Goal: Entertainment & Leisure: Consume media (video, audio)

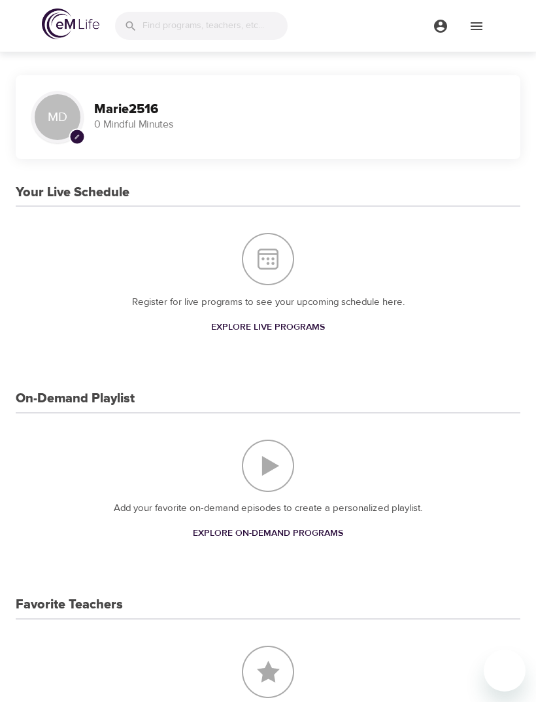
scroll to position [1524, 0]
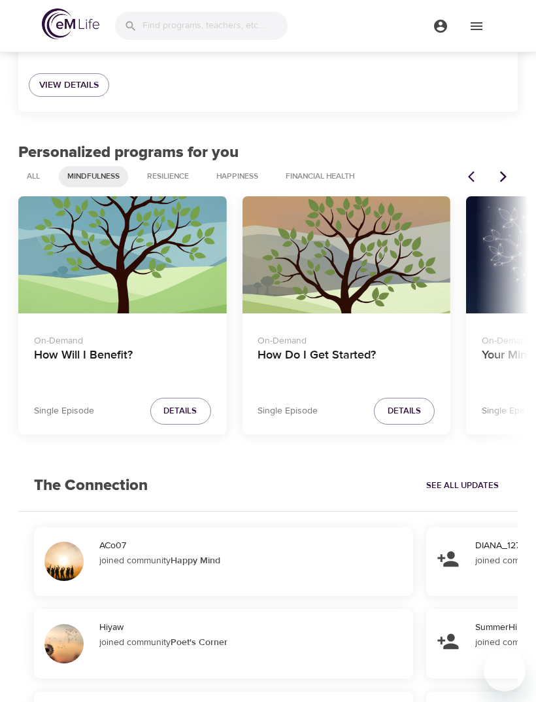
click at [305, 133] on div "eM Life Assistant Discover programs just for you in two steps How are you feeli…" at bounding box center [268, 262] width 521 height 1567
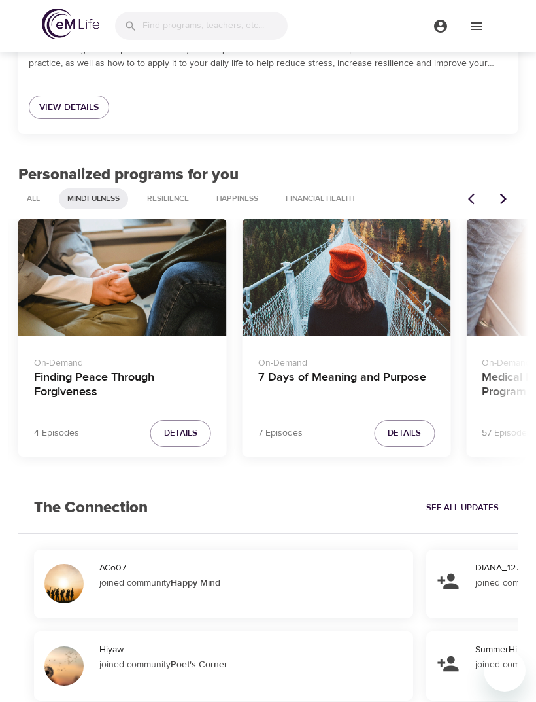
scroll to position [1501, 0]
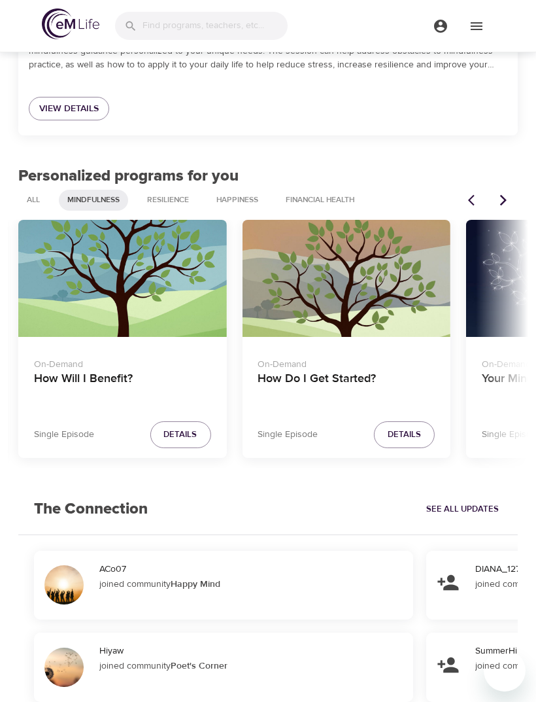
click at [393, 281] on div "How Do I Get Started?" at bounding box center [346, 278] width 209 height 117
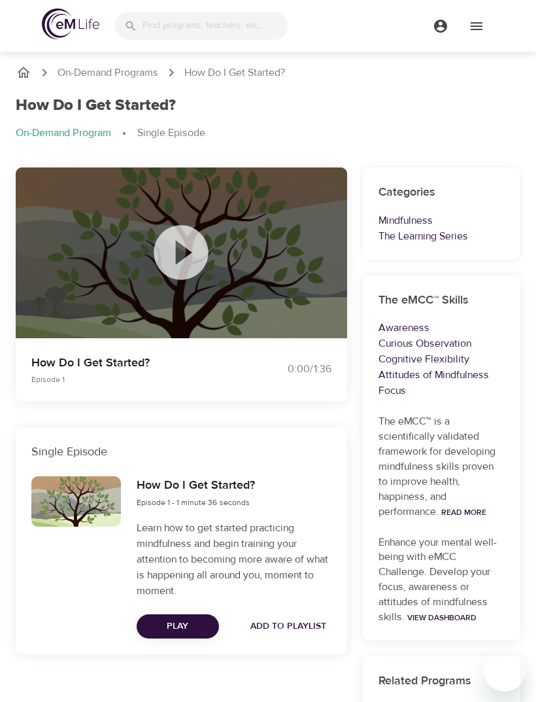
click at [190, 253] on icon at bounding box center [181, 252] width 65 height 65
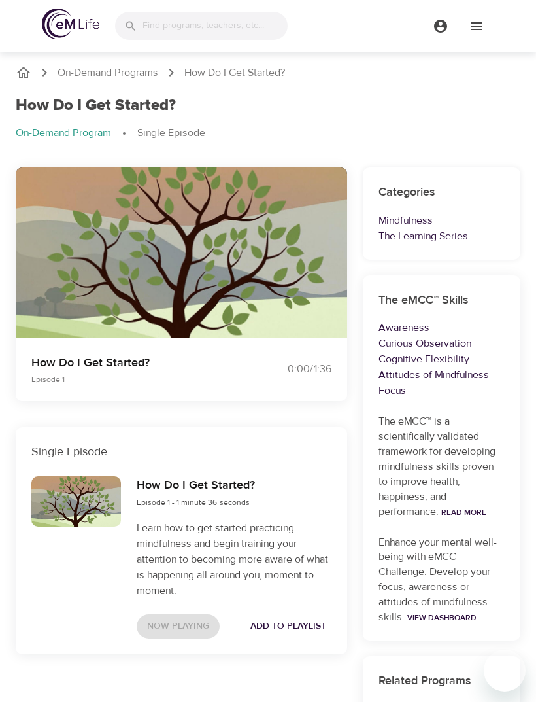
click at [111, 72] on p "On-Demand Programs" at bounding box center [108, 72] width 101 height 15
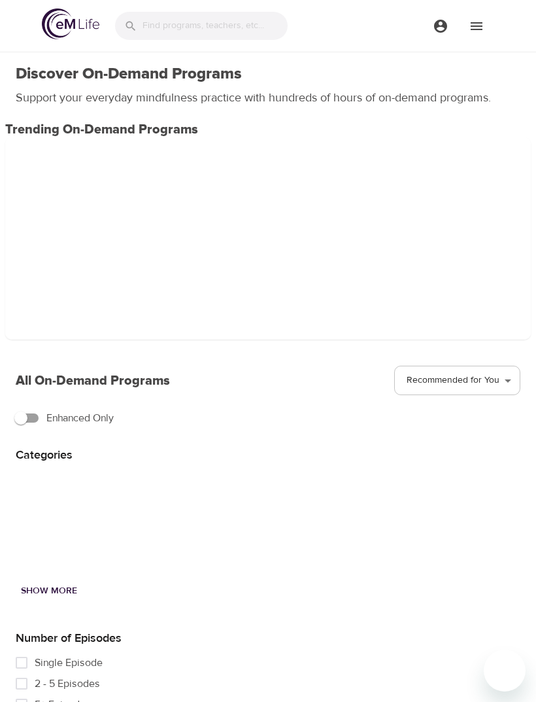
click at [63, 27] on img at bounding box center [71, 24] width 58 height 31
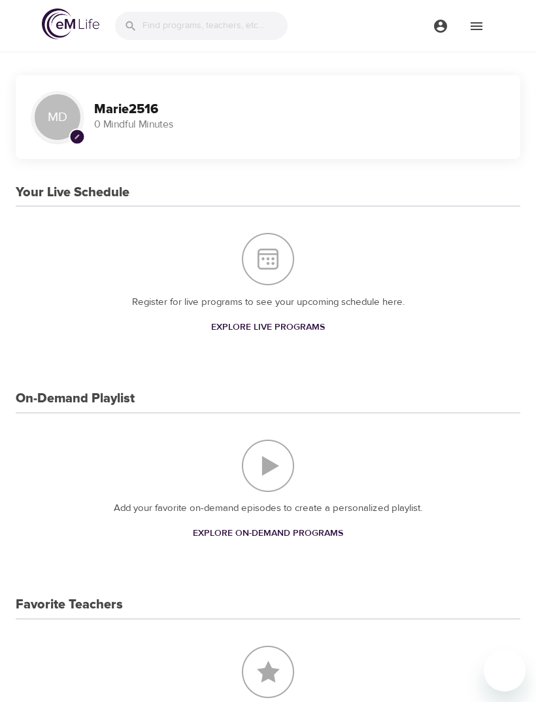
click at [71, 22] on img at bounding box center [71, 24] width 58 height 31
click at [483, 24] on icon "menu" at bounding box center [477, 26] width 16 height 16
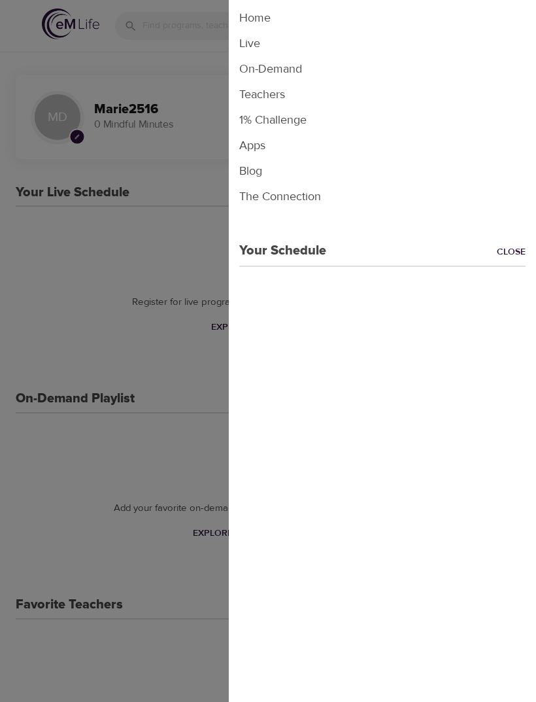
click at [512, 257] on link "Close" at bounding box center [516, 252] width 39 height 15
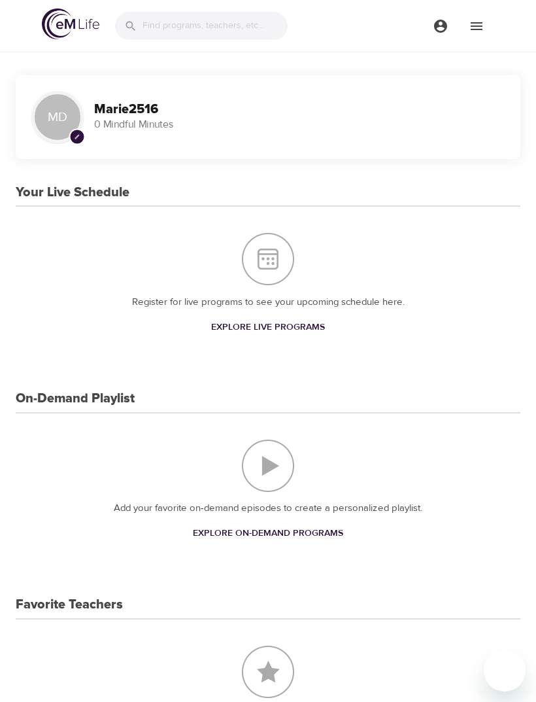
click at [262, 256] on img "Your Live Schedule" at bounding box center [268, 259] width 52 height 52
click at [275, 266] on img "Your Live Schedule" at bounding box center [268, 259] width 52 height 52
click at [272, 331] on span "Explore Live Programs" at bounding box center [268, 327] width 114 height 16
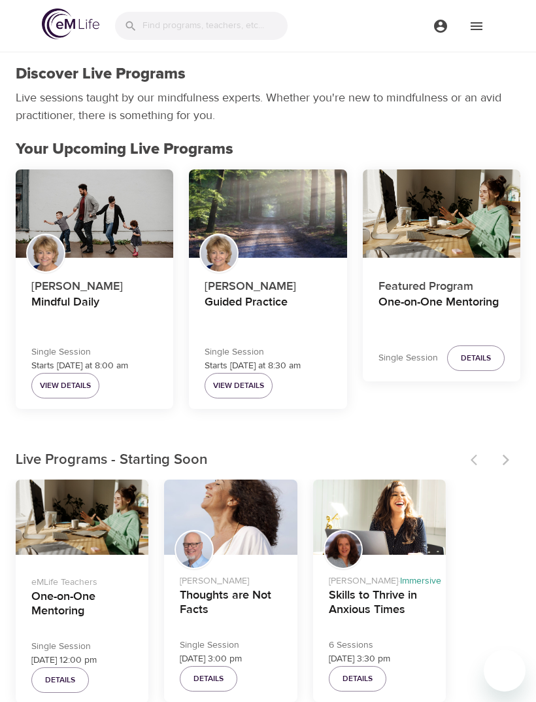
click at [74, 32] on img at bounding box center [71, 24] width 58 height 31
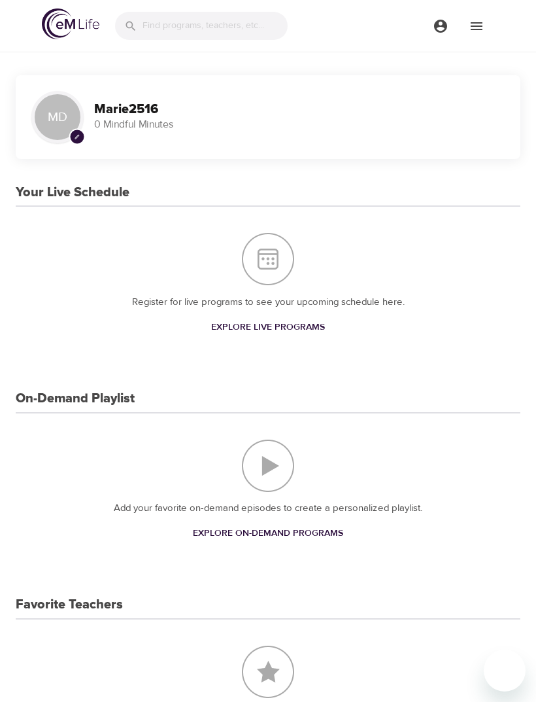
click at [263, 477] on img "On-Demand Playlist" at bounding box center [268, 466] width 52 height 52
click at [271, 458] on img "On-Demand Playlist" at bounding box center [268, 466] width 52 height 52
click at [270, 536] on span "Explore On-Demand Programs" at bounding box center [268, 533] width 150 height 16
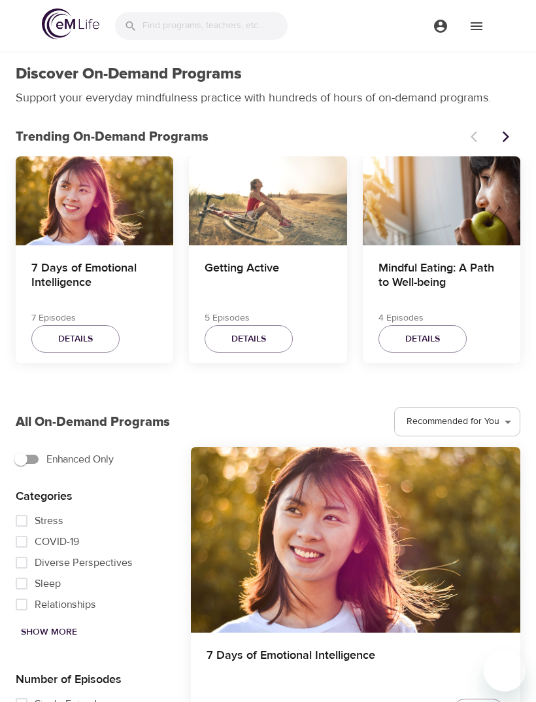
click at [25, 579] on input "Sleep" at bounding box center [22, 583] width 26 height 21
checkbox input "true"
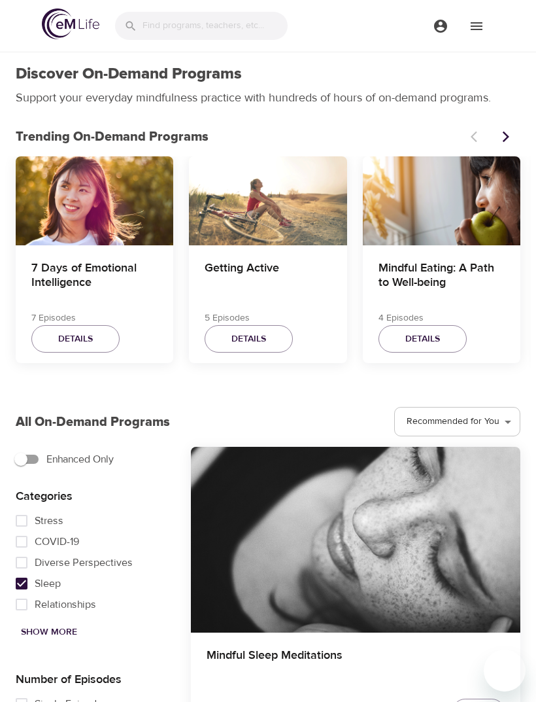
click at [388, 512] on div "Mindful Sleep Meditations" at bounding box center [356, 539] width 330 height 185
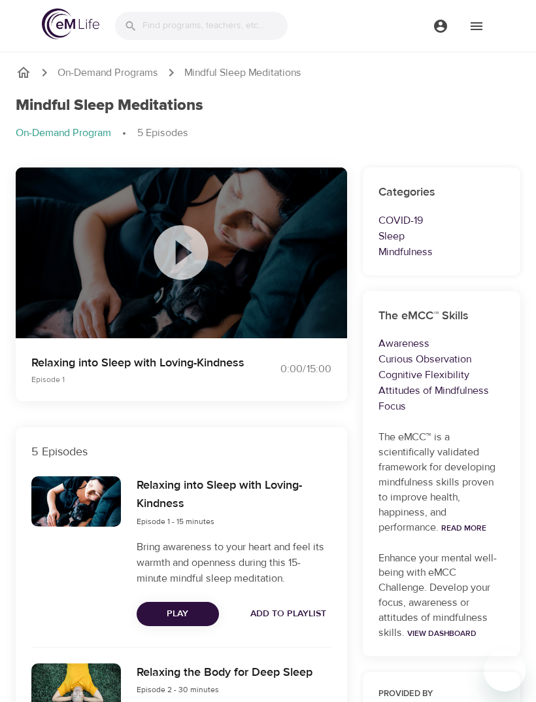
click at [182, 258] on icon at bounding box center [181, 252] width 65 height 65
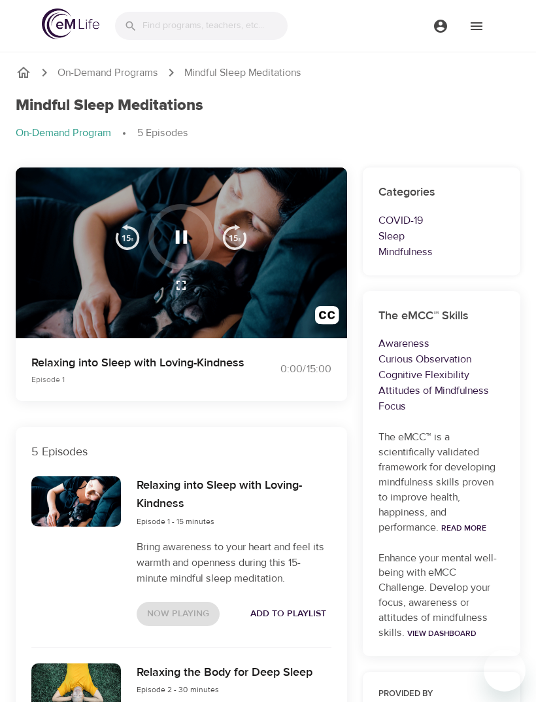
click at [192, 240] on icon "button" at bounding box center [181, 237] width 23 height 23
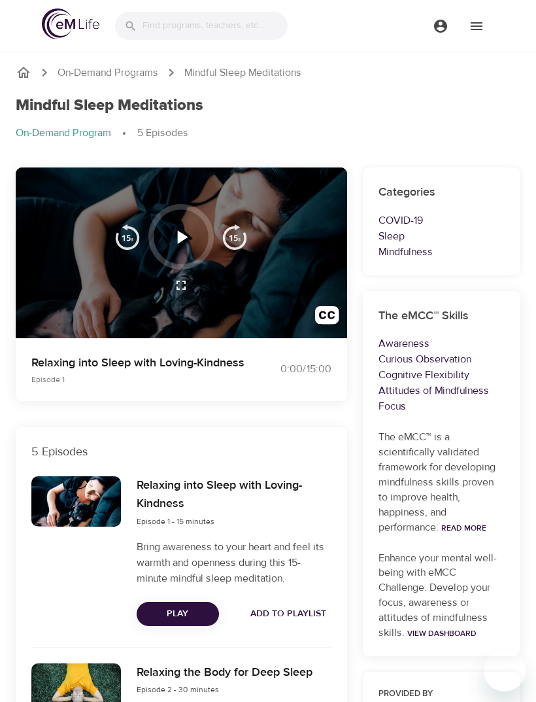
click at [187, 606] on span "Play" at bounding box center [177, 614] width 61 height 16
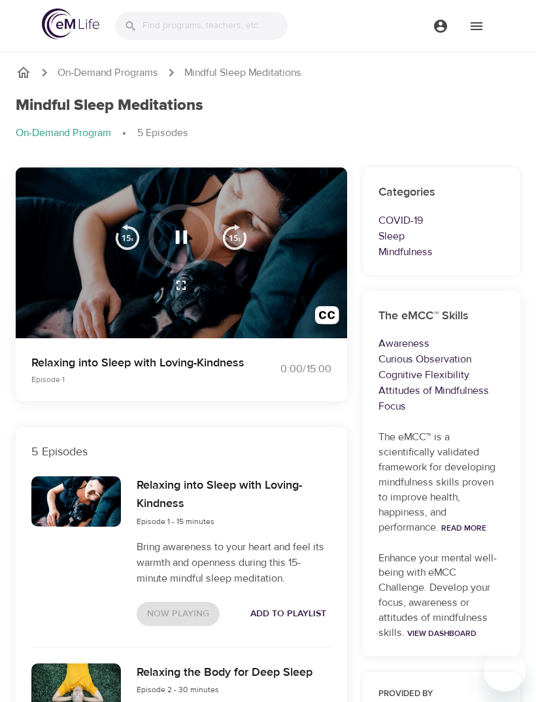
click at [188, 246] on icon "button" at bounding box center [181, 237] width 23 height 23
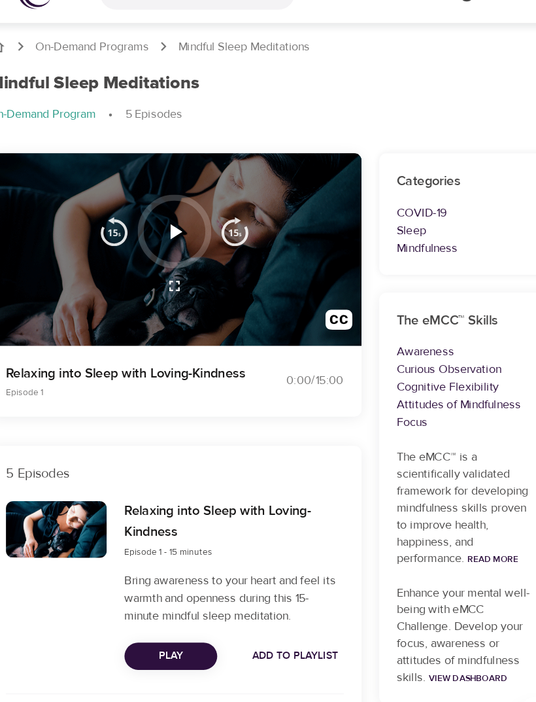
click at [229, 274] on div at bounding box center [182, 252] width 332 height 171
click at [285, 606] on span "Add to Playlist" at bounding box center [289, 614] width 76 height 16
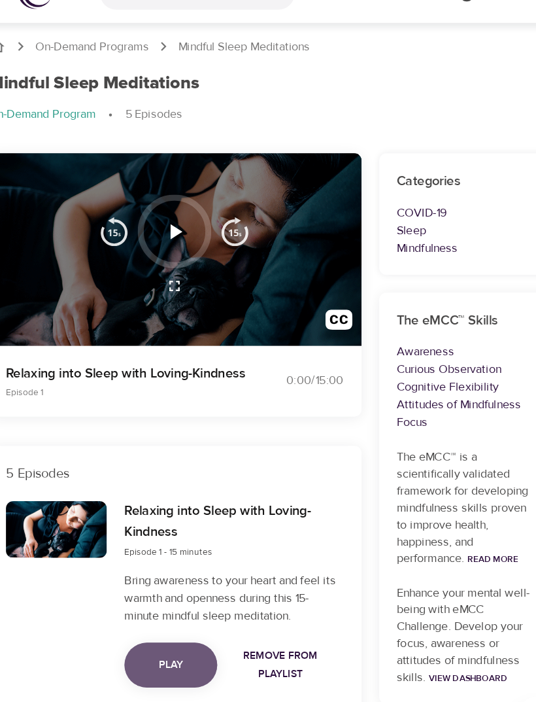
click at [159, 614] on span "Play" at bounding box center [177, 622] width 61 height 16
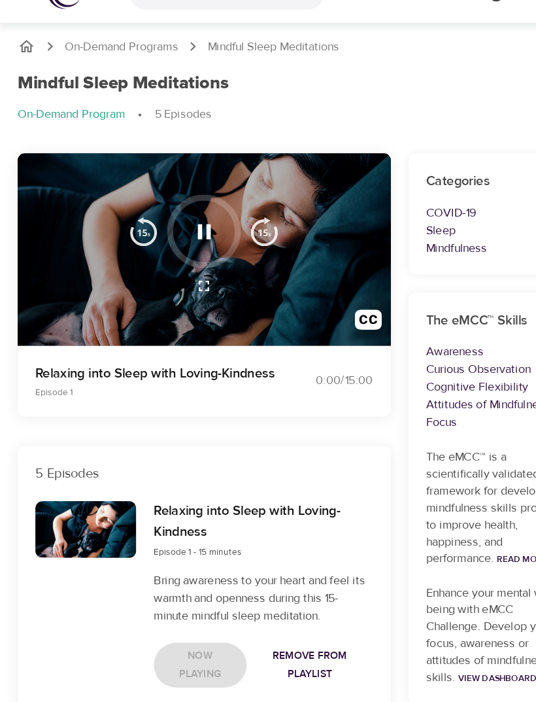
click at [191, 226] on icon "button" at bounding box center [181, 237] width 23 height 23
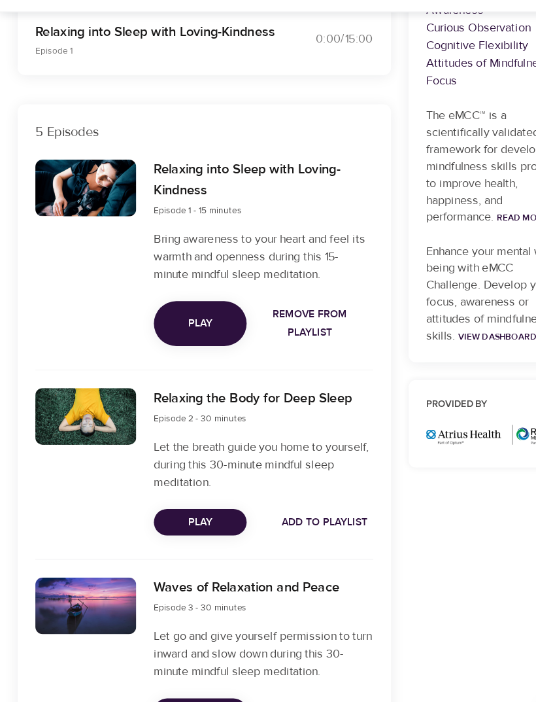
scroll to position [302, 0]
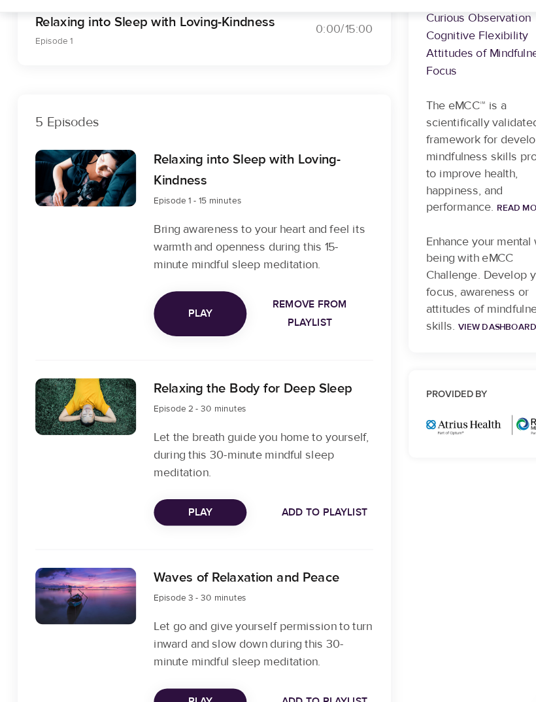
click at [174, 488] on span "Play" at bounding box center [177, 496] width 61 height 16
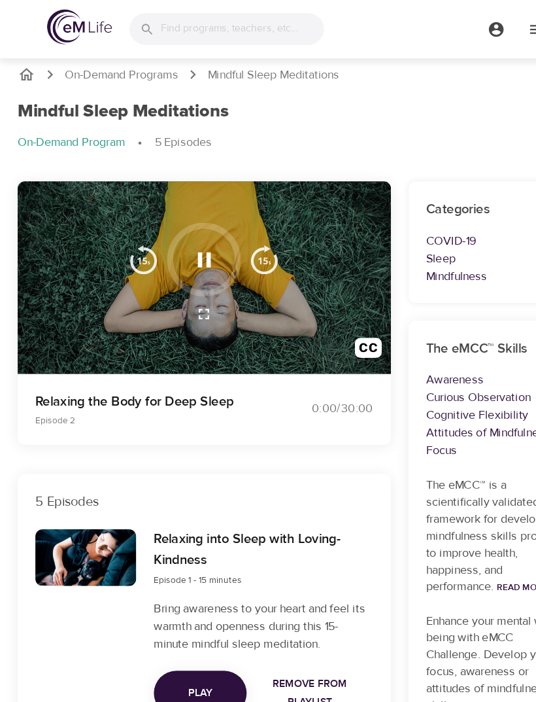
scroll to position [0, 0]
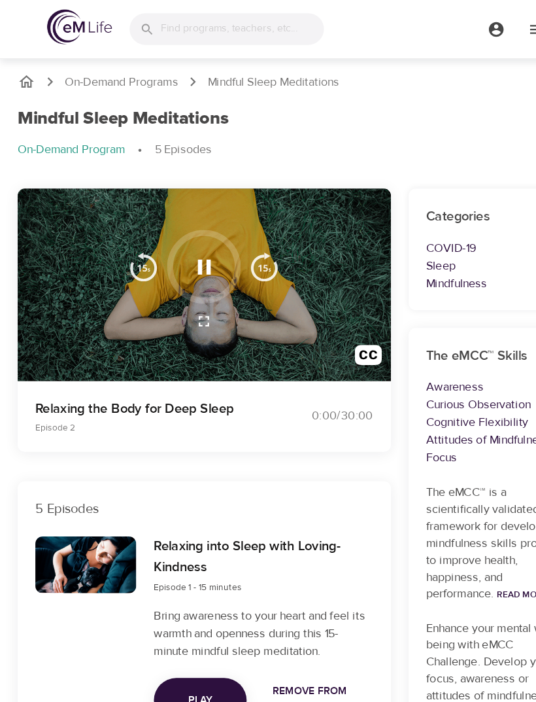
click at [186, 241] on icon "button" at bounding box center [182, 236] width 12 height 13
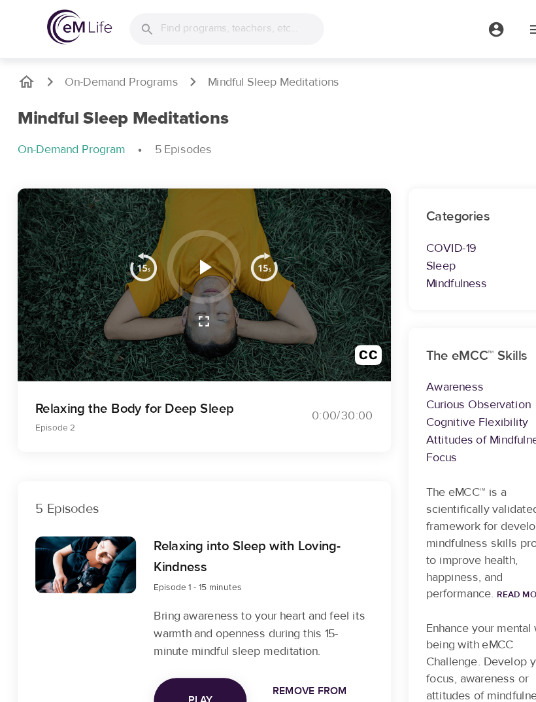
click at [188, 296] on button "button" at bounding box center [181, 285] width 31 height 31
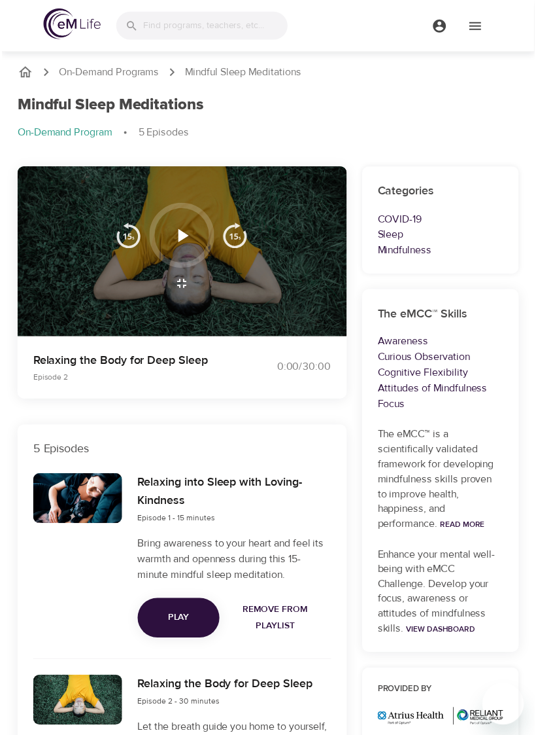
scroll to position [16, 0]
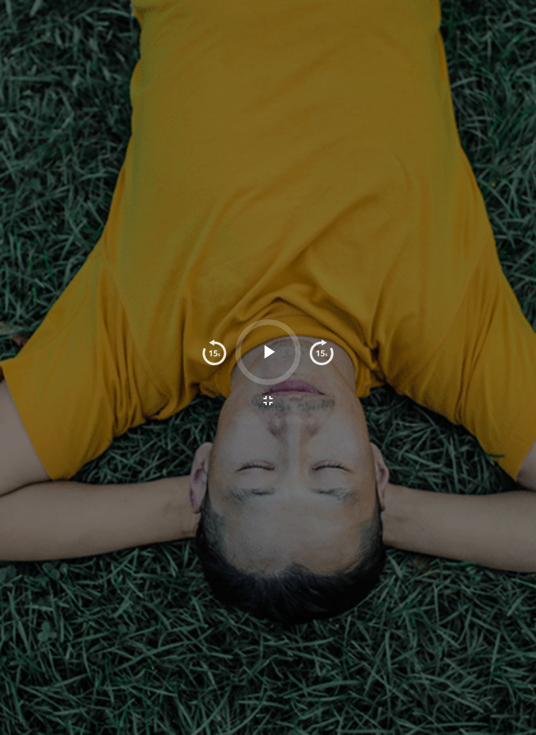
click at [267, 352] on icon "button" at bounding box center [269, 351] width 10 height 13
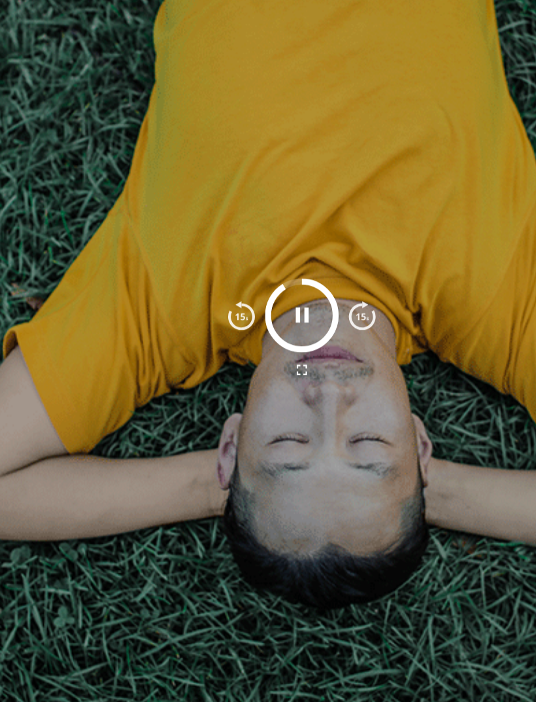
scroll to position [900, 0]
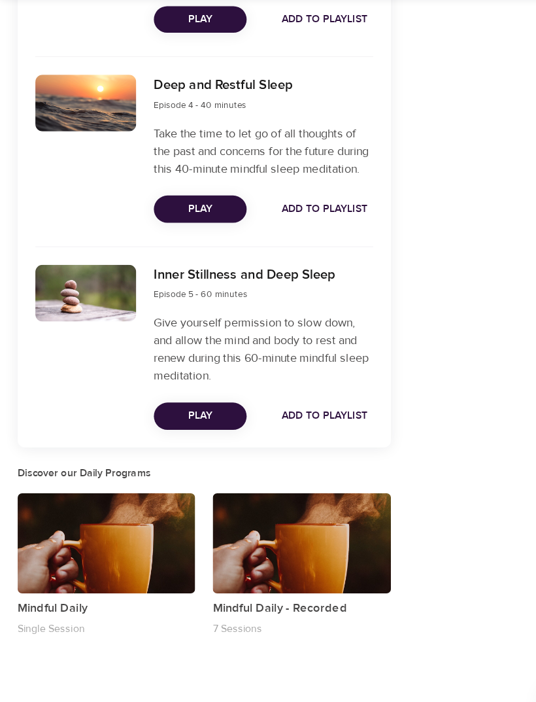
click at [279, 495] on div "button" at bounding box center [268, 537] width 158 height 89
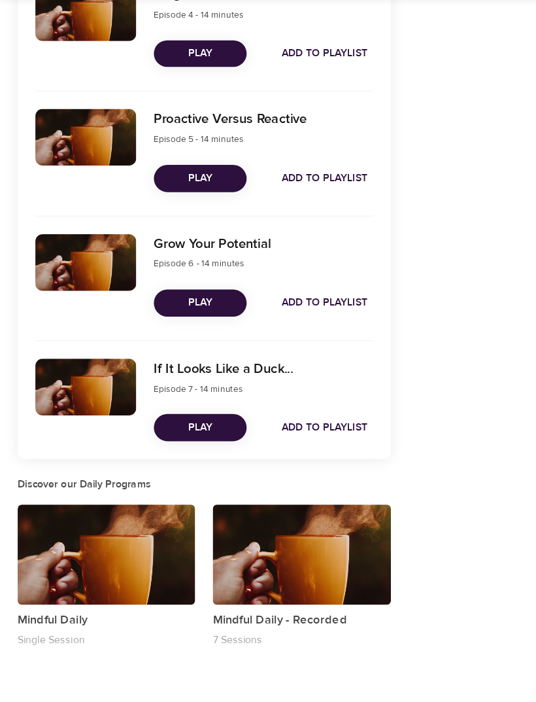
scroll to position [765, 0]
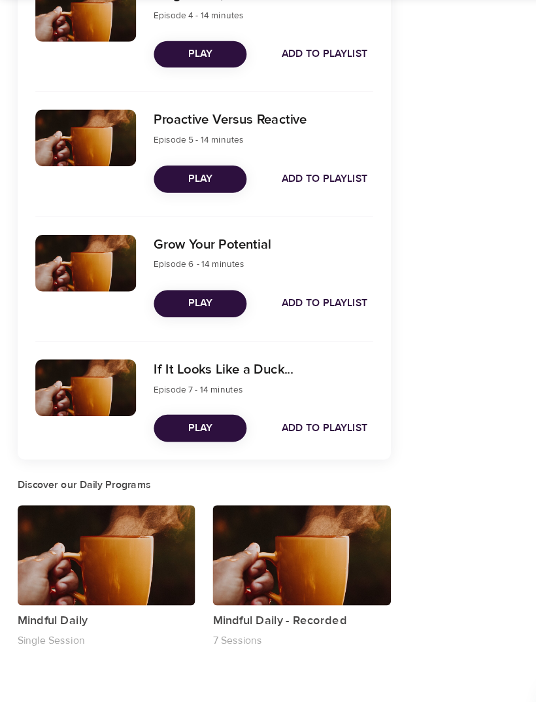
click at [109, 504] on div "button" at bounding box center [95, 548] width 158 height 89
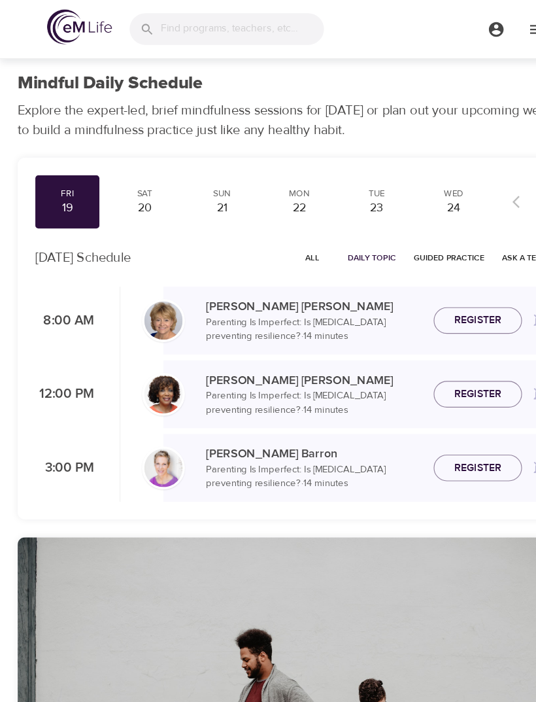
click at [91, 39] on img at bounding box center [71, 24] width 58 height 31
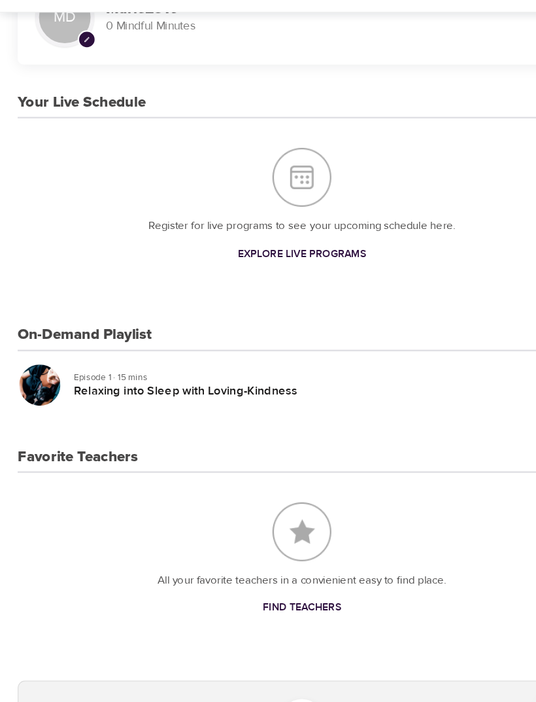
scroll to position [61, 0]
click at [82, 330] on div "On-Demand Playlist Episode 1 · 15 mins Relaxing into Sleep with Loving-Kindness" at bounding box center [268, 371] width 505 height 82
click at [48, 364] on div "Relaxing into Sleep with Loving-Kindness" at bounding box center [35, 382] width 37 height 37
click at [101, 330] on h3 "On-Demand Playlist" at bounding box center [75, 337] width 119 height 15
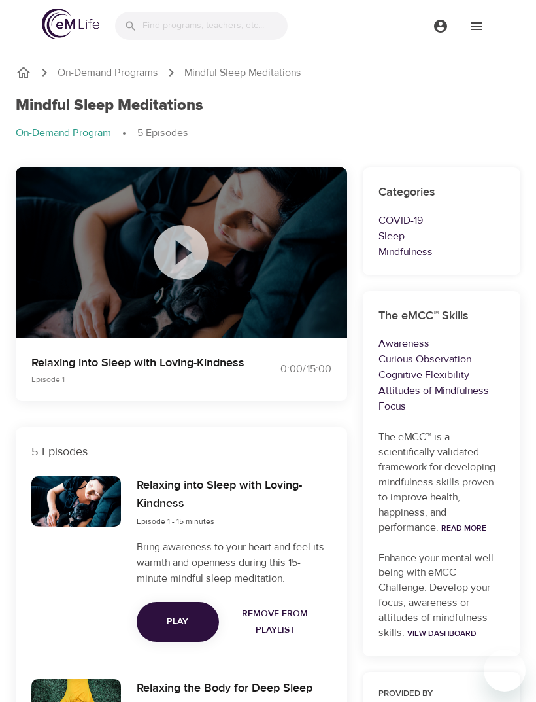
click at [125, 77] on p "On-Demand Programs" at bounding box center [108, 72] width 101 height 15
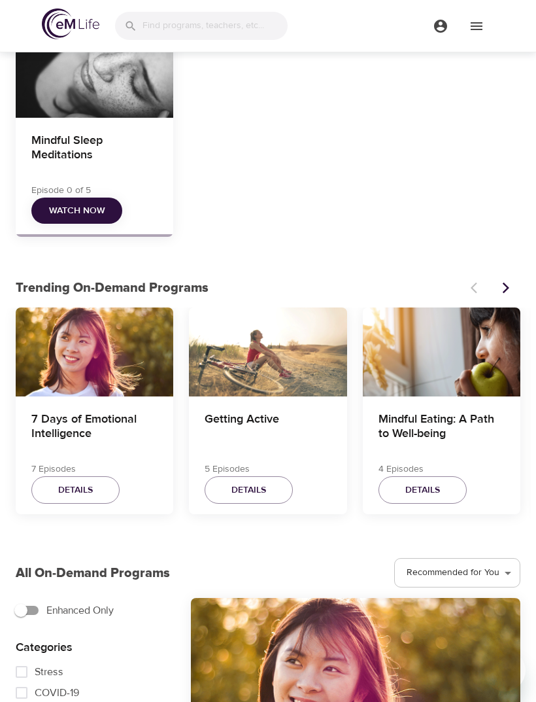
scroll to position [129, 0]
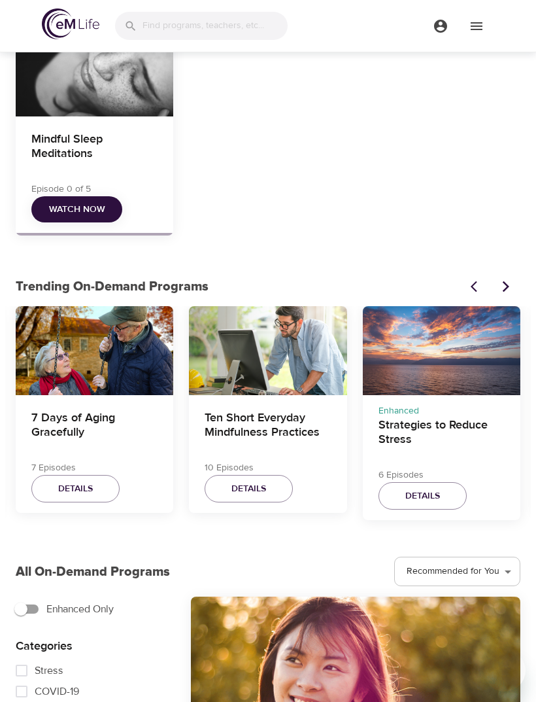
click at [478, 378] on div "Strategies to Reduce Stress" at bounding box center [442, 350] width 158 height 89
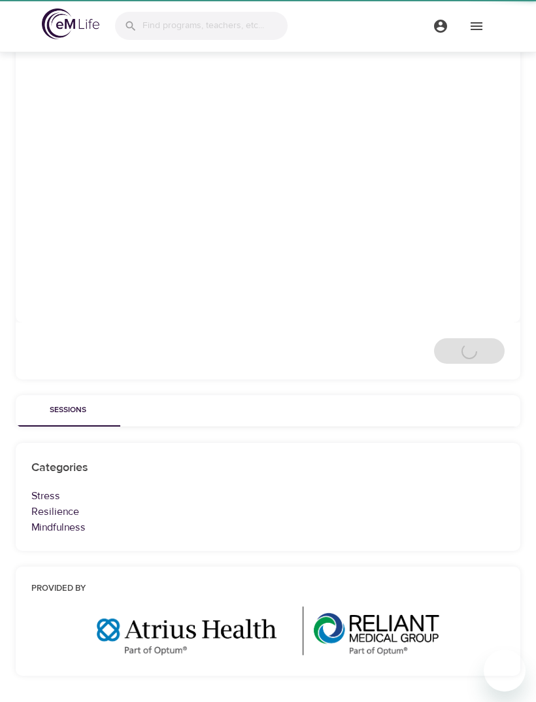
scroll to position [79, 0]
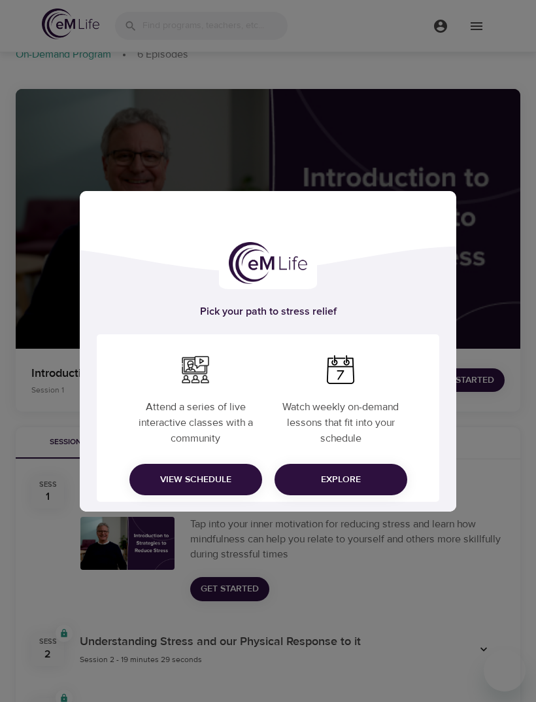
click at [353, 488] on span "Explore" at bounding box center [341, 480] width 112 height 16
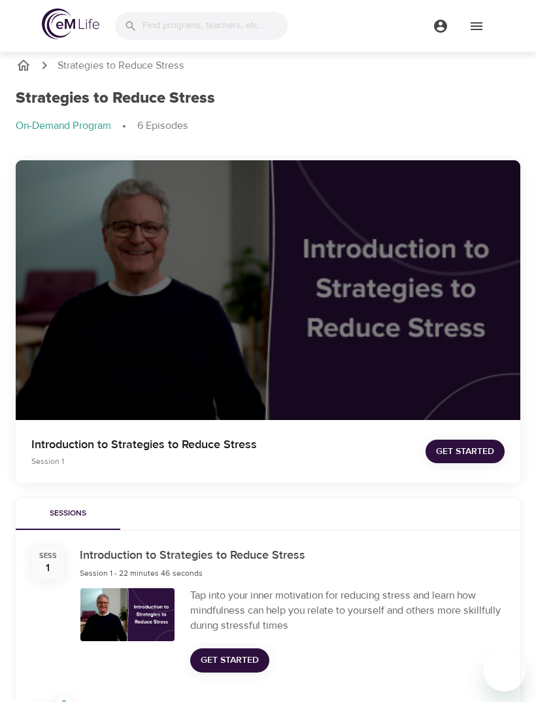
scroll to position [6, 0]
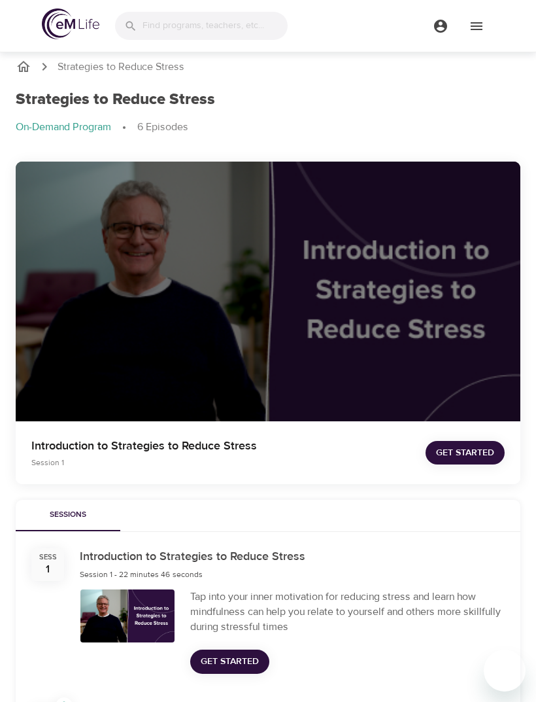
click at [29, 61] on icon "breadcrumb" at bounding box center [24, 67] width 16 height 16
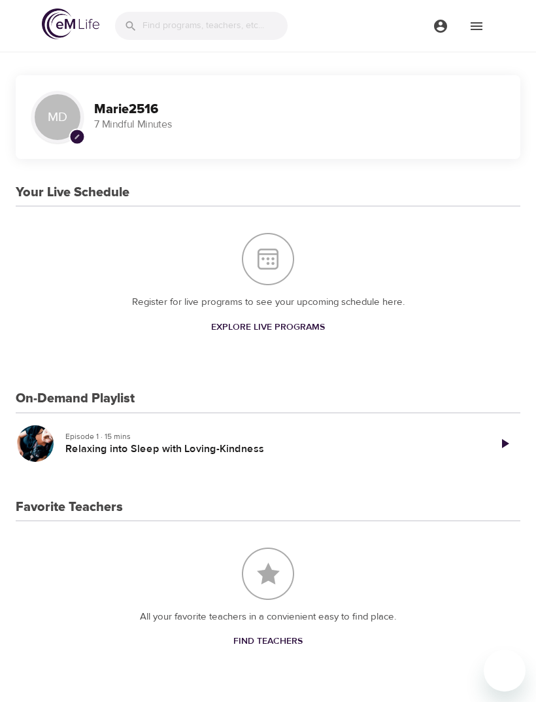
click at [438, 405] on div "On-Demand Playlist Episode 1 · 15 mins Relaxing into Sleep with Loving-Kindness" at bounding box center [268, 432] width 505 height 82
click at [90, 402] on h3 "On-Demand Playlist" at bounding box center [75, 398] width 119 height 15
click at [94, 402] on h3 "On-Demand Playlist" at bounding box center [75, 398] width 119 height 15
click at [77, 38] on img at bounding box center [71, 24] width 58 height 31
click at [107, 402] on h3 "On-Demand Playlist" at bounding box center [75, 398] width 119 height 15
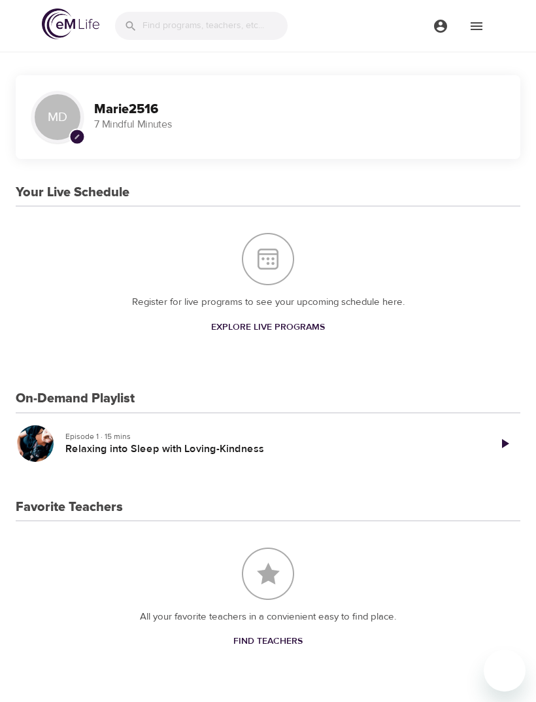
click at [142, 442] on h5 "Relaxing into Sleep with Loving-Kindness" at bounding box center [271, 449] width 413 height 14
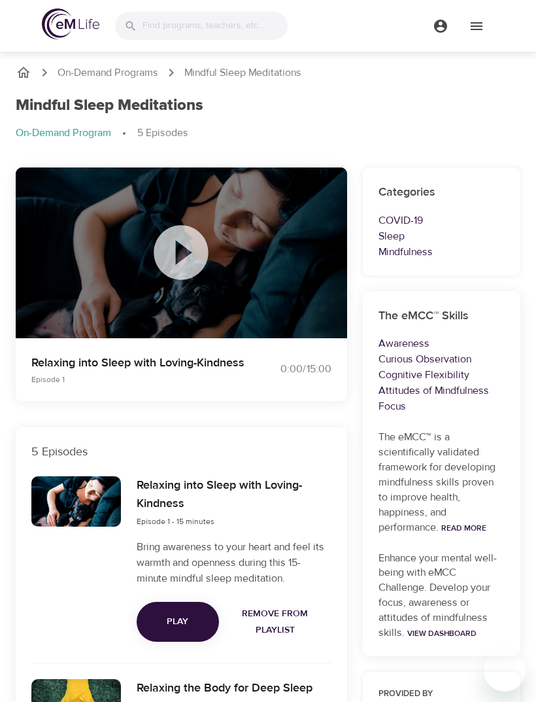
click at [118, 73] on p "On-Demand Programs" at bounding box center [108, 72] width 101 height 15
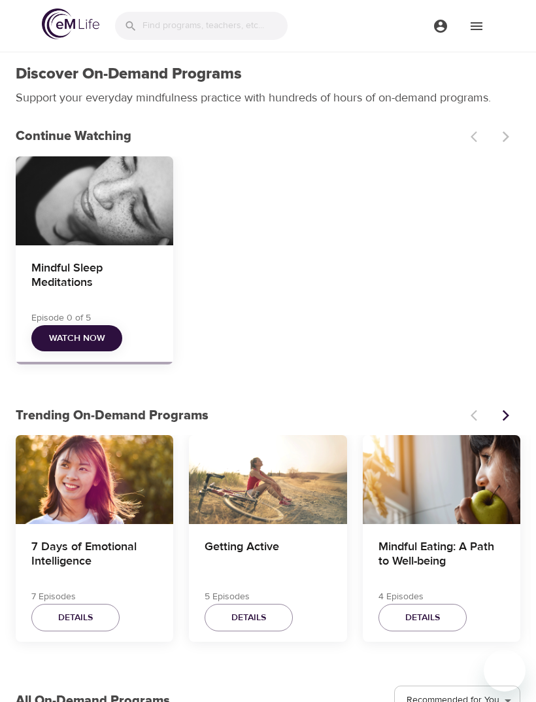
click at [507, 418] on icon "Next items" at bounding box center [506, 415] width 13 height 13
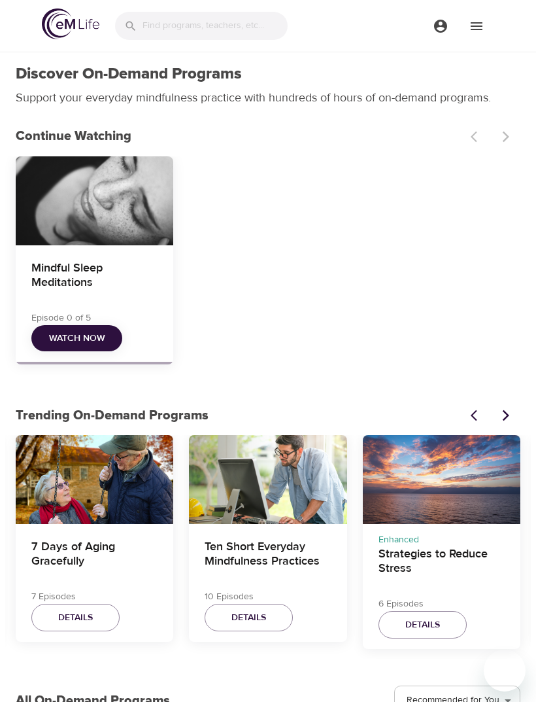
click at [512, 415] on icon "Next items" at bounding box center [506, 415] width 13 height 13
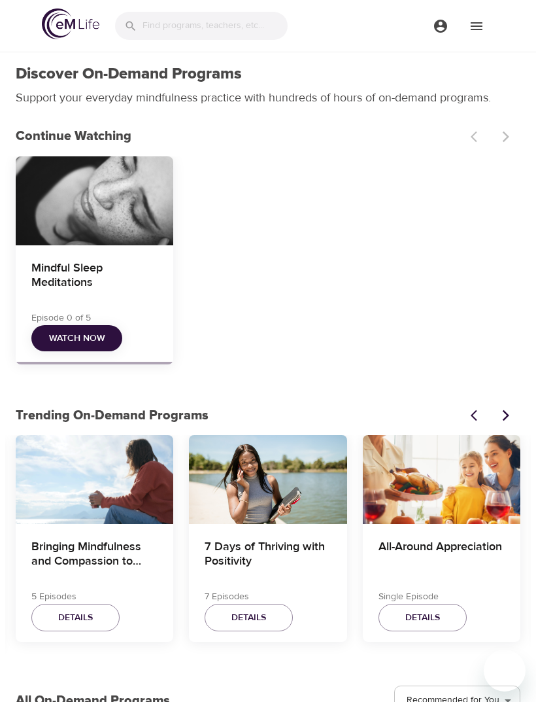
click at [506, 428] on button "Next items" at bounding box center [506, 415] width 29 height 29
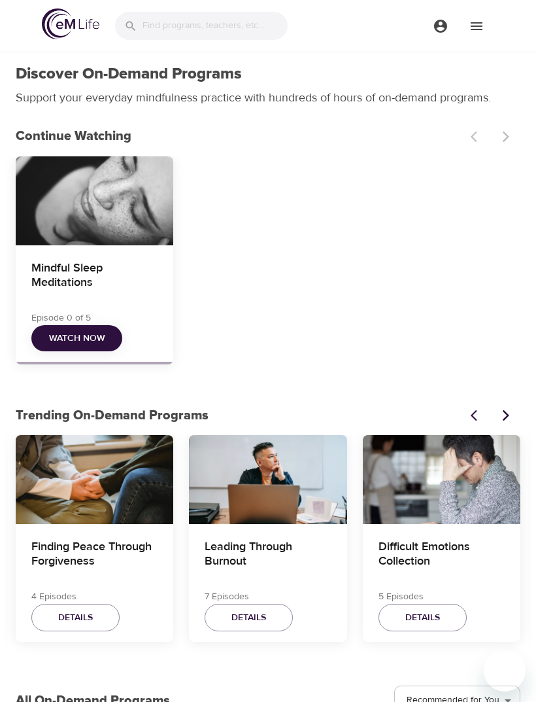
click at [503, 425] on button "Next items" at bounding box center [506, 415] width 29 height 29
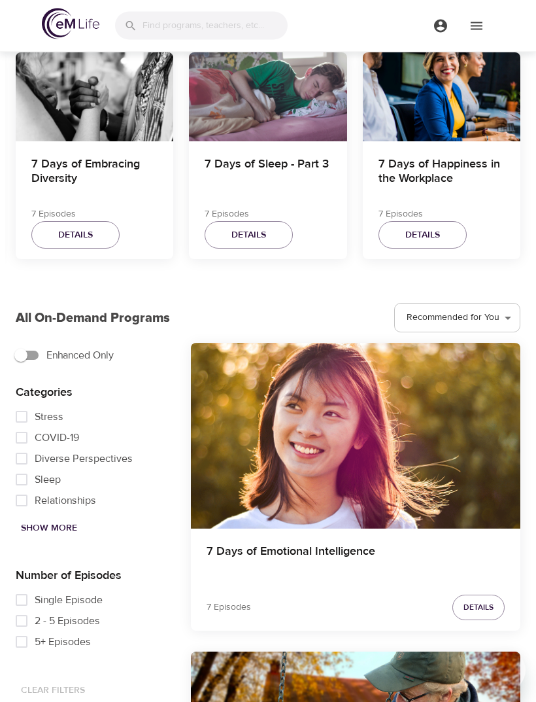
scroll to position [383, 0]
click at [29, 414] on input "Stress" at bounding box center [22, 416] width 26 height 21
checkbox input "true"
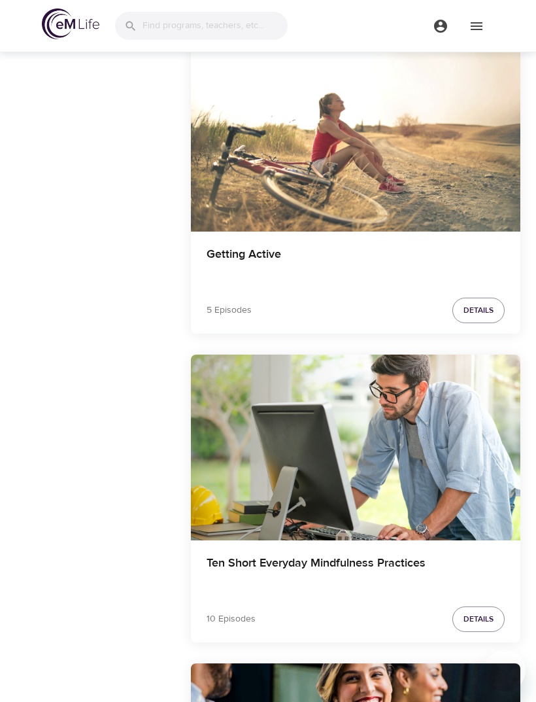
scroll to position [1613, 0]
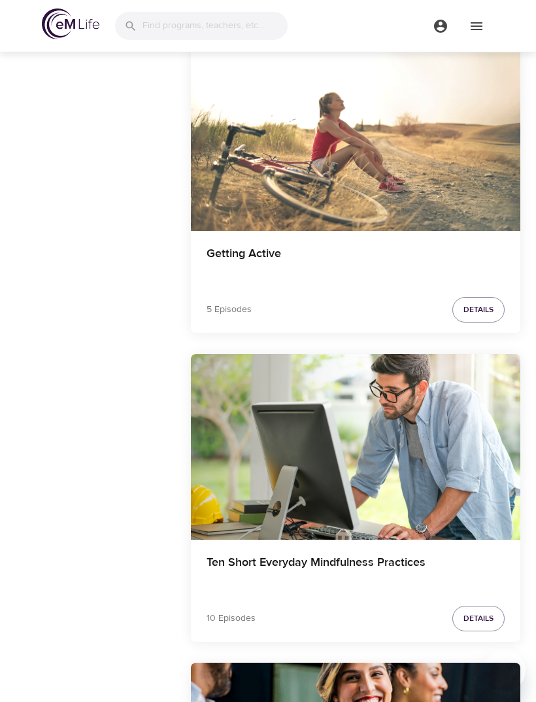
click at [420, 464] on div "Ten Short Everyday Mindfulness Practices" at bounding box center [356, 446] width 330 height 185
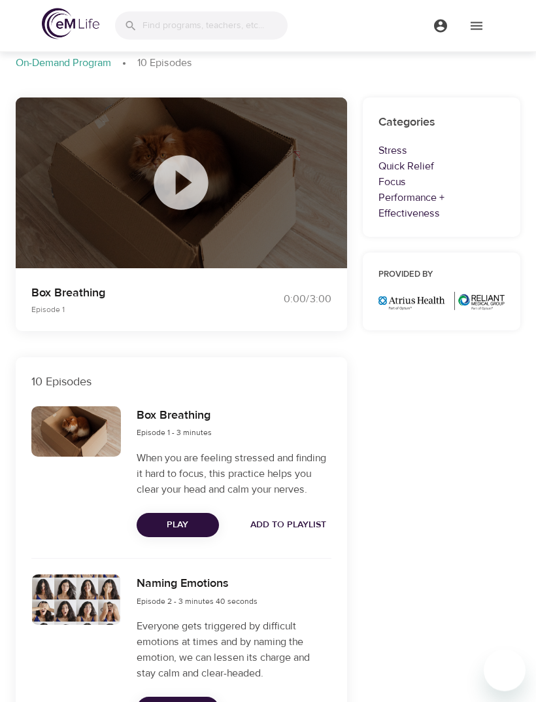
scroll to position [70, 0]
click at [209, 513] on button "Play" at bounding box center [178, 525] width 82 height 24
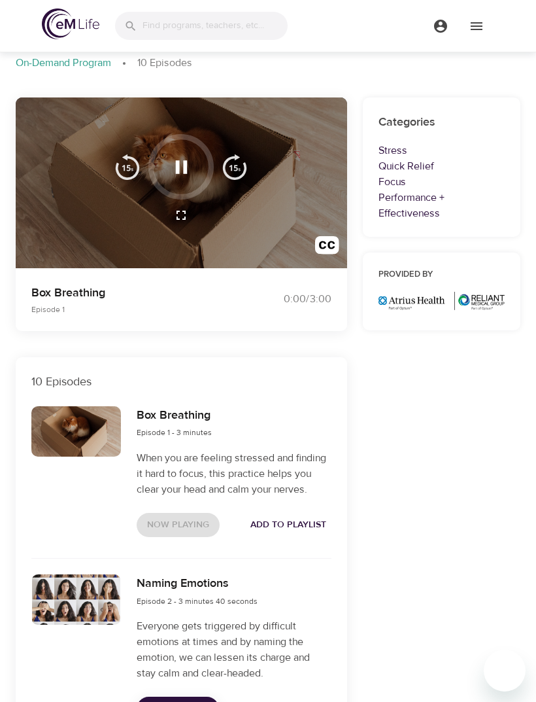
click at [203, 149] on div at bounding box center [181, 166] width 65 height 65
click at [192, 161] on icon "button" at bounding box center [181, 167] width 23 height 23
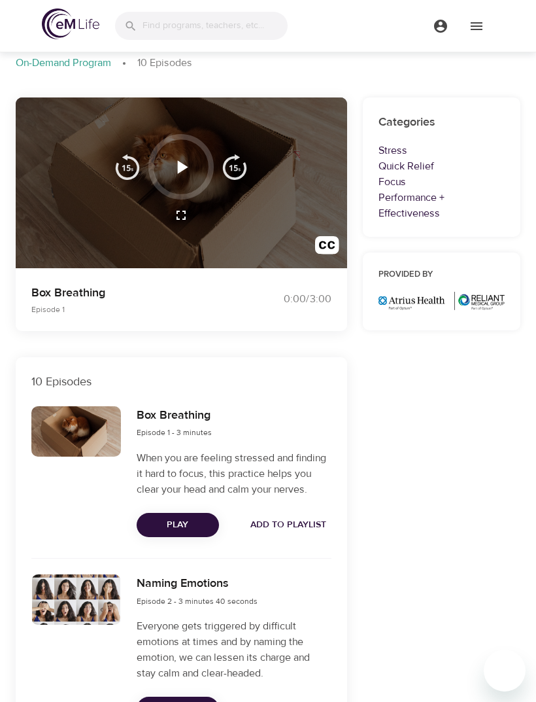
click at [304, 134] on div at bounding box center [182, 182] width 332 height 171
click at [179, 218] on icon "button" at bounding box center [181, 215] width 16 height 16
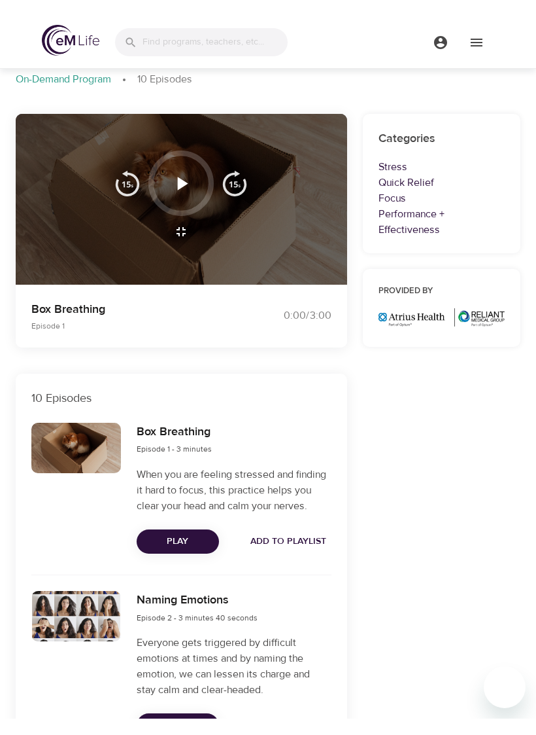
scroll to position [16, 0]
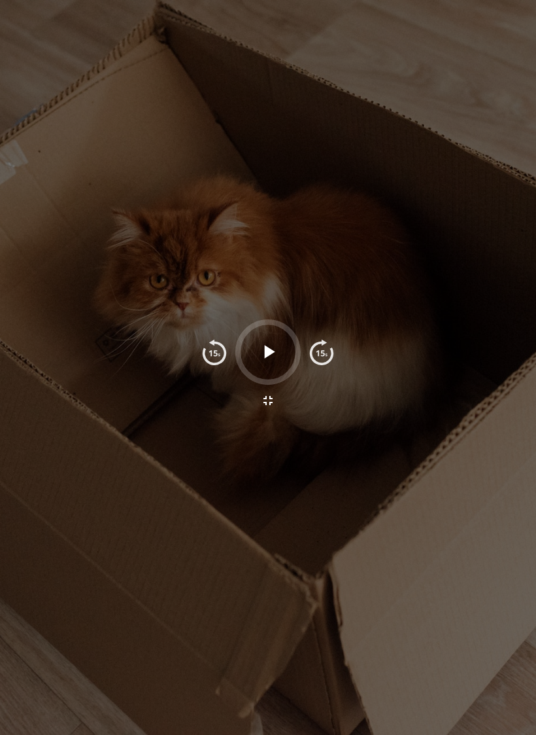
click at [279, 344] on icon "button" at bounding box center [268, 351] width 23 height 23
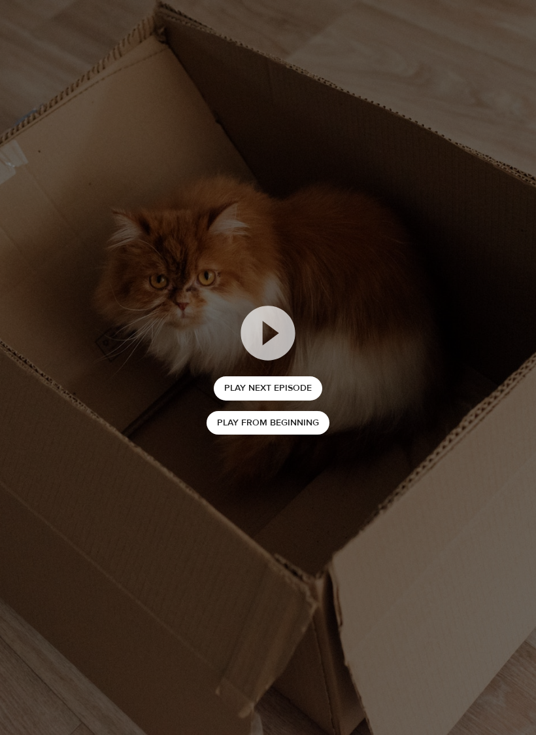
click at [391, 323] on div "Play Next Episode Play from beginning" at bounding box center [268, 367] width 536 height 735
click at [306, 486] on div "Play Next Episode Play from beginning" at bounding box center [268, 367] width 536 height 735
click at [260, 249] on div "Play Next Episode Play from beginning" at bounding box center [268, 367] width 536 height 735
click at [285, 432] on button "Play from beginning" at bounding box center [268, 423] width 123 height 24
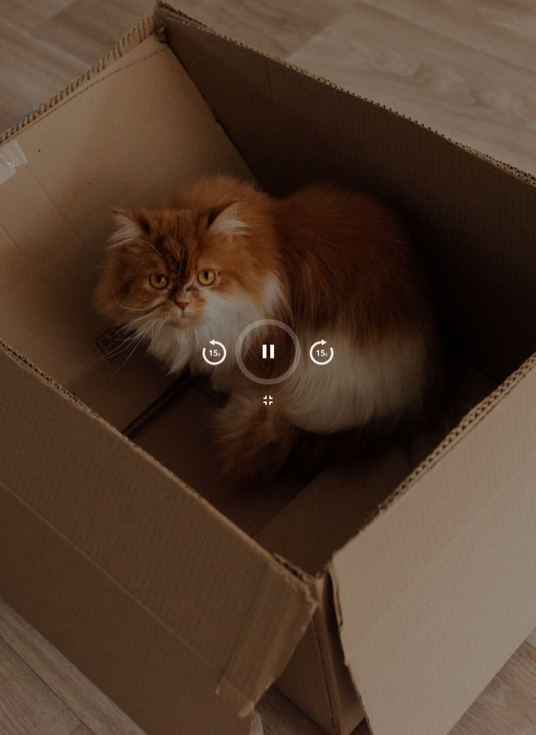
scroll to position [0, 0]
click at [336, 314] on div at bounding box center [268, 367] width 536 height 735
click at [282, 489] on div at bounding box center [268, 367] width 536 height 735
click at [264, 362] on icon "button" at bounding box center [268, 351] width 23 height 23
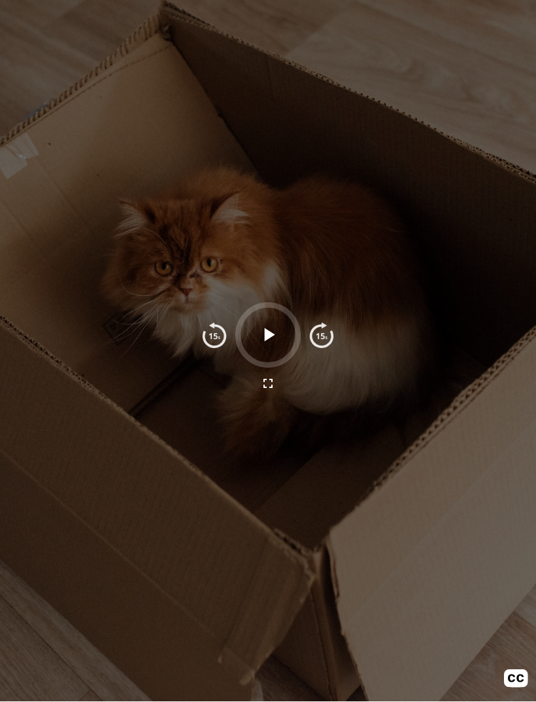
scroll to position [1601, 0]
